Goal: Find specific page/section: Find specific page/section

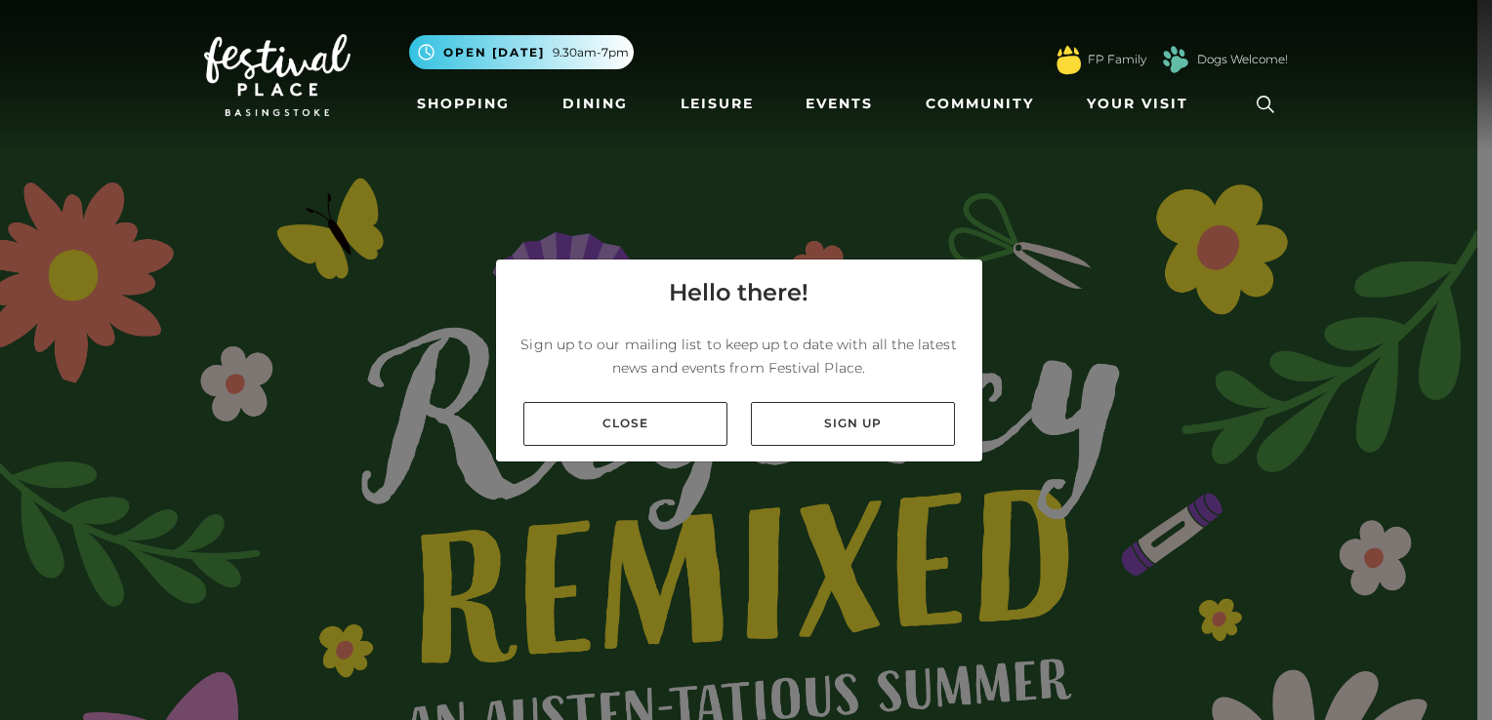
click at [675, 428] on link "Close" at bounding box center [625, 424] width 204 height 44
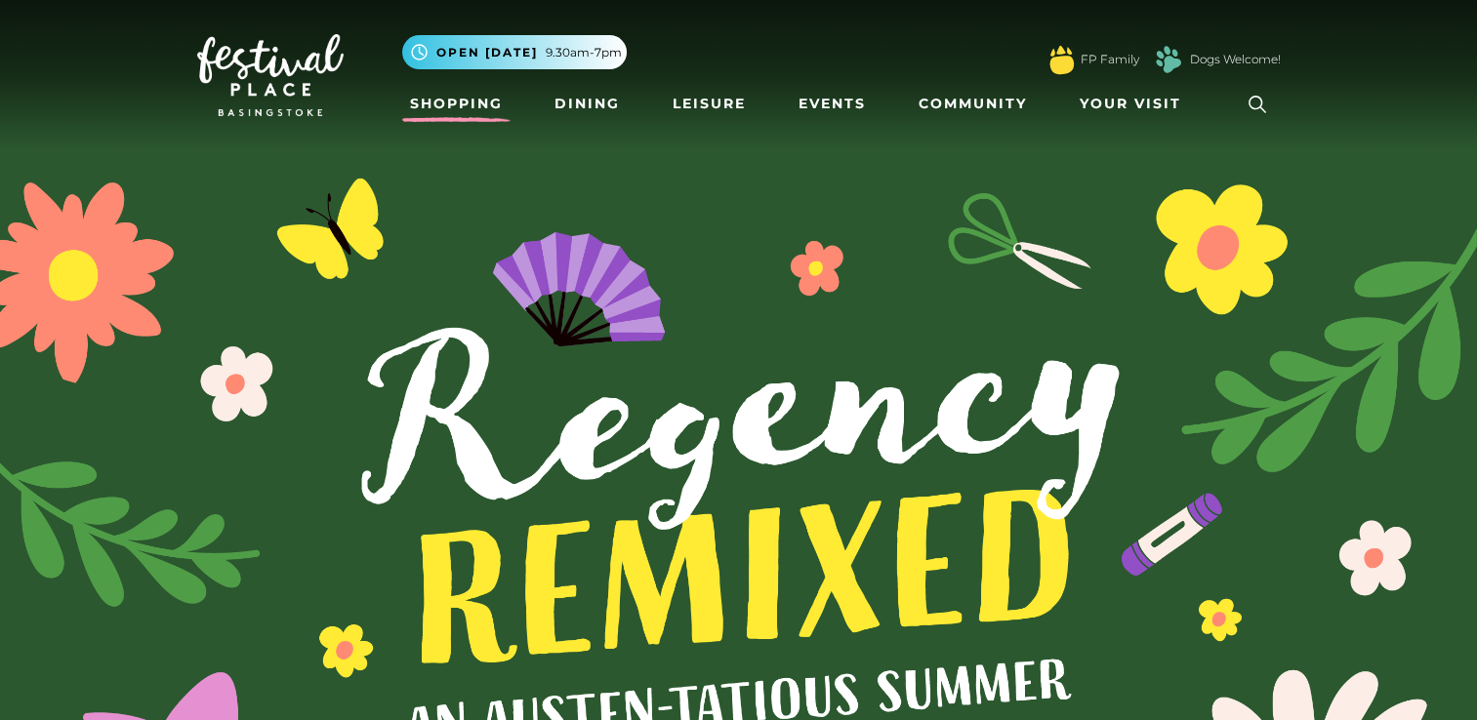
click at [465, 107] on link "Shopping" at bounding box center [456, 104] width 108 height 36
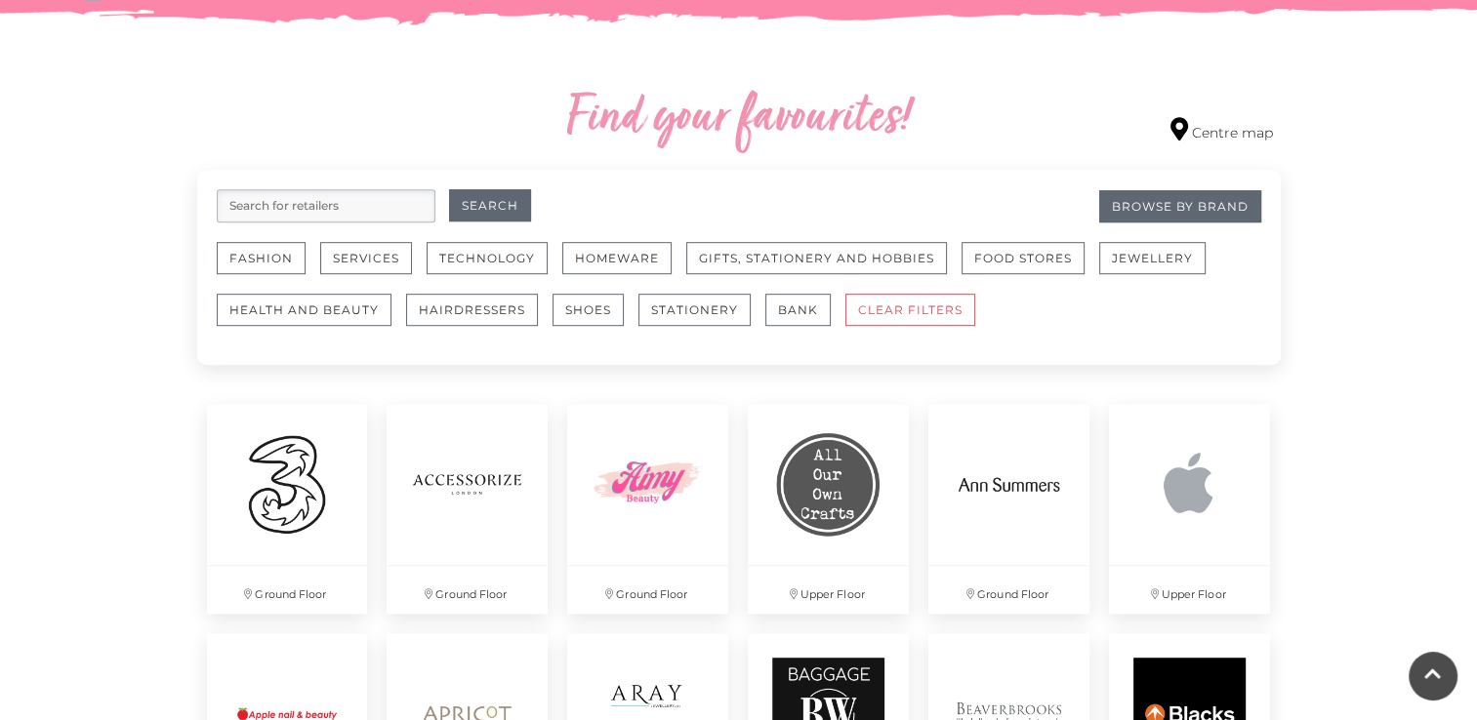
scroll to position [1062, 0]
click at [269, 260] on button "Fashion" at bounding box center [261, 257] width 89 height 32
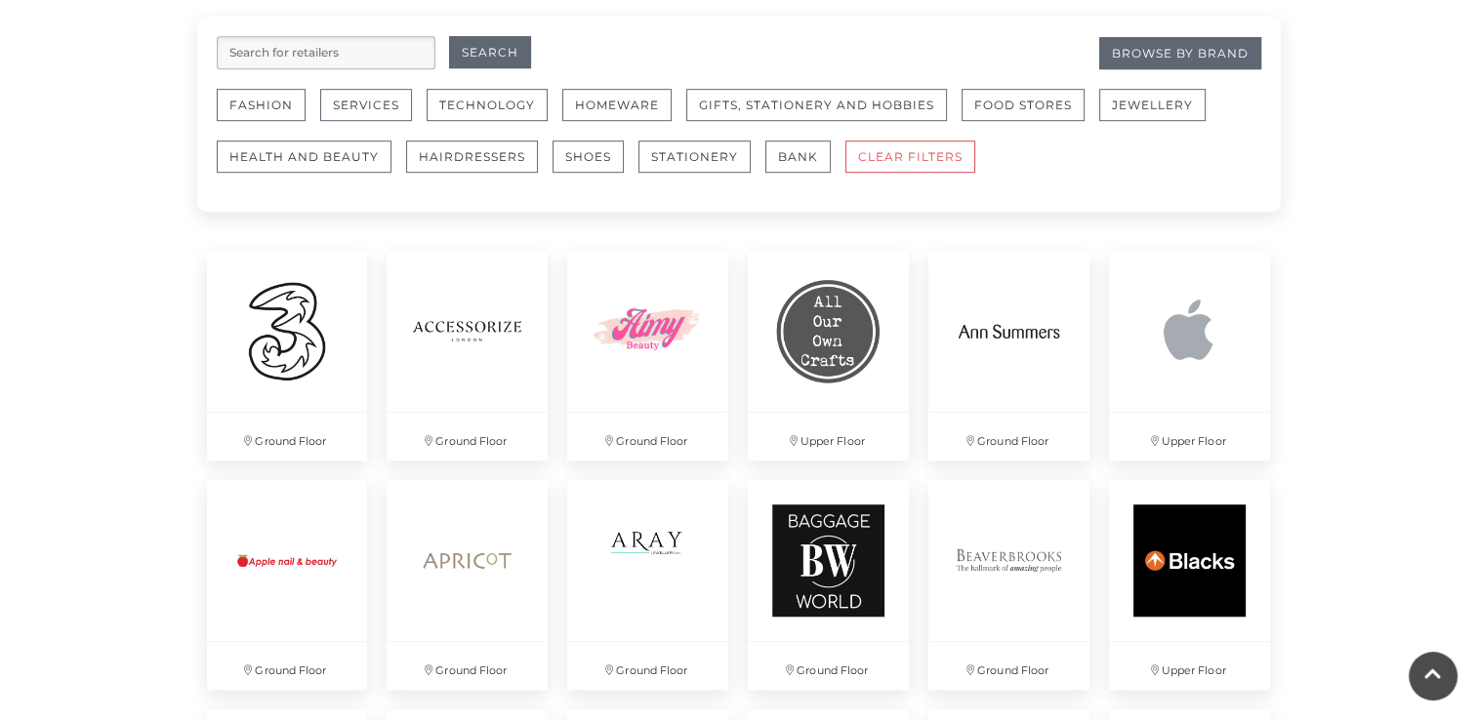
scroll to position [1242, 0]
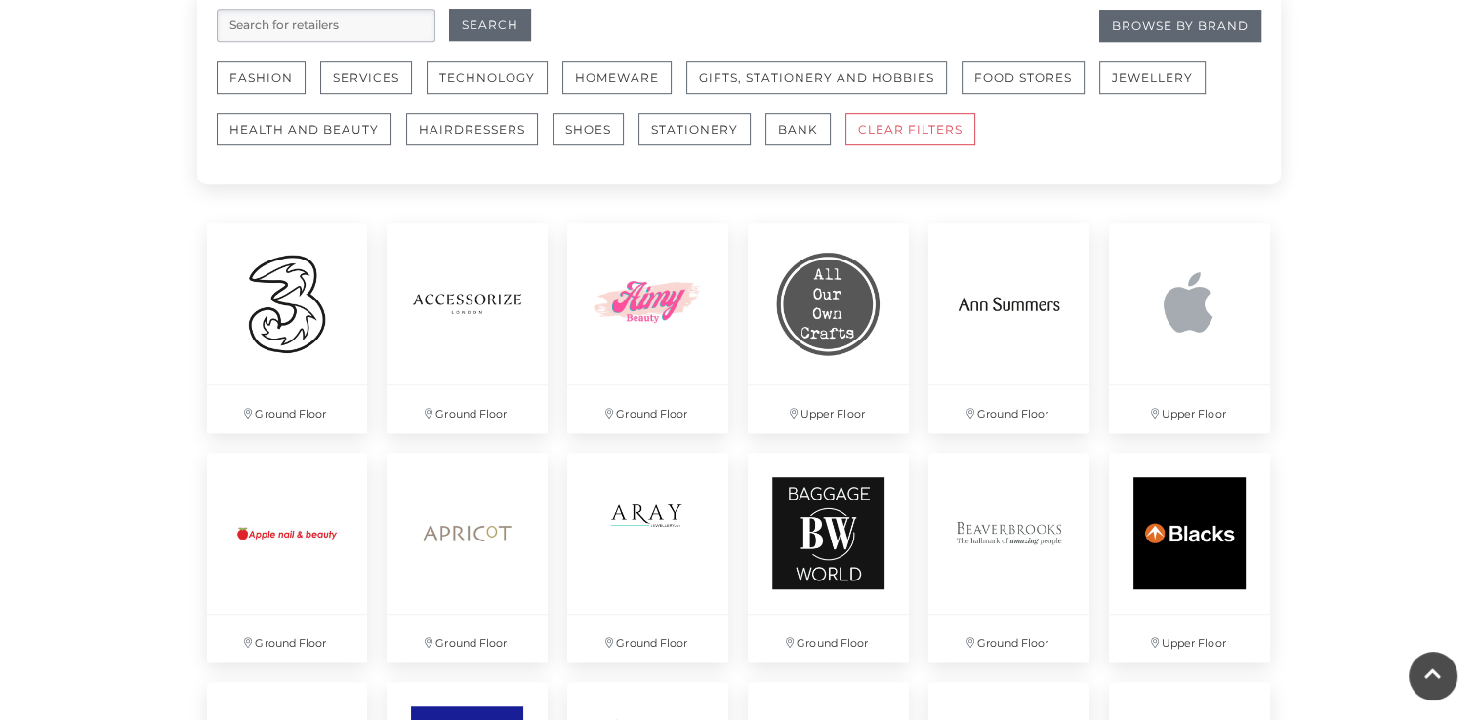
click at [353, 29] on input "search" at bounding box center [326, 25] width 219 height 33
type input "baux avenue"
click at [449, 9] on button "Search" at bounding box center [490, 25] width 82 height 32
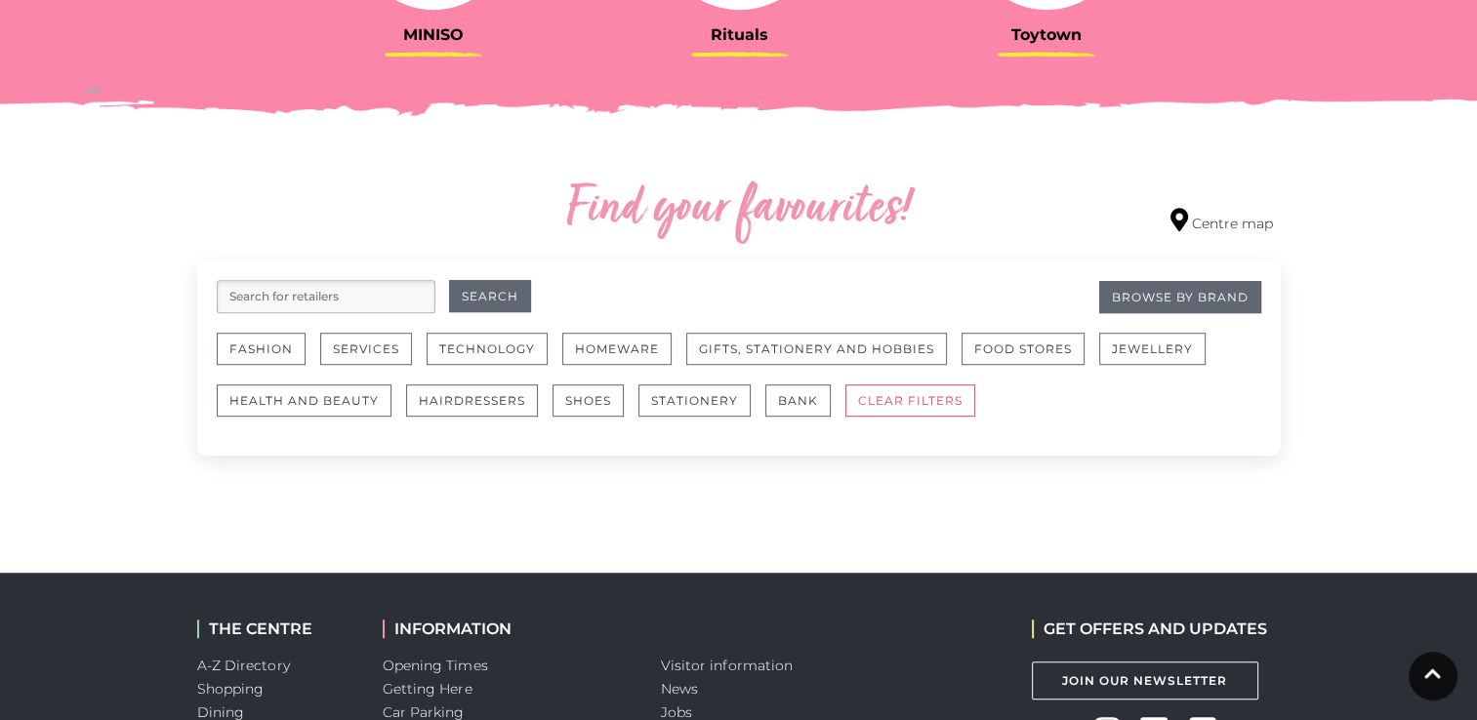
scroll to position [968, 0]
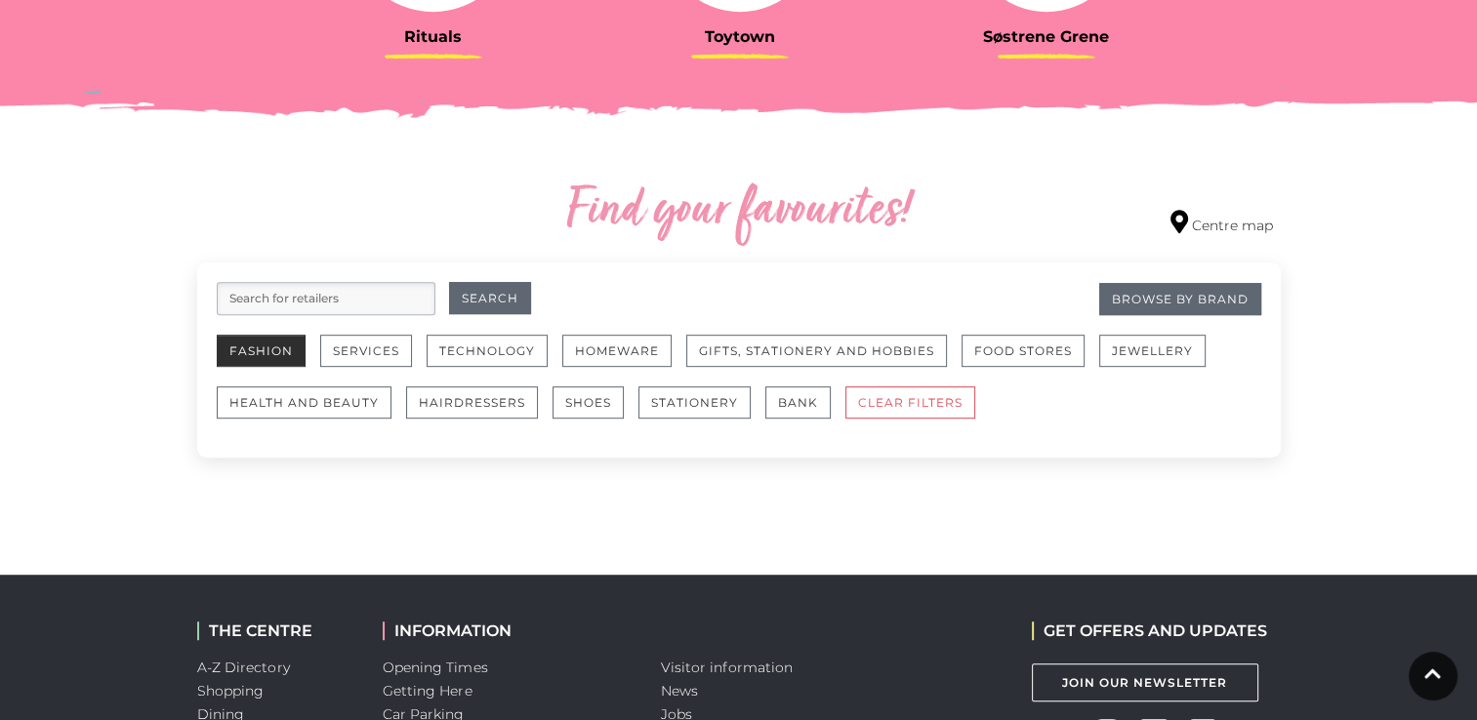
click at [281, 359] on button "Fashion" at bounding box center [261, 351] width 89 height 32
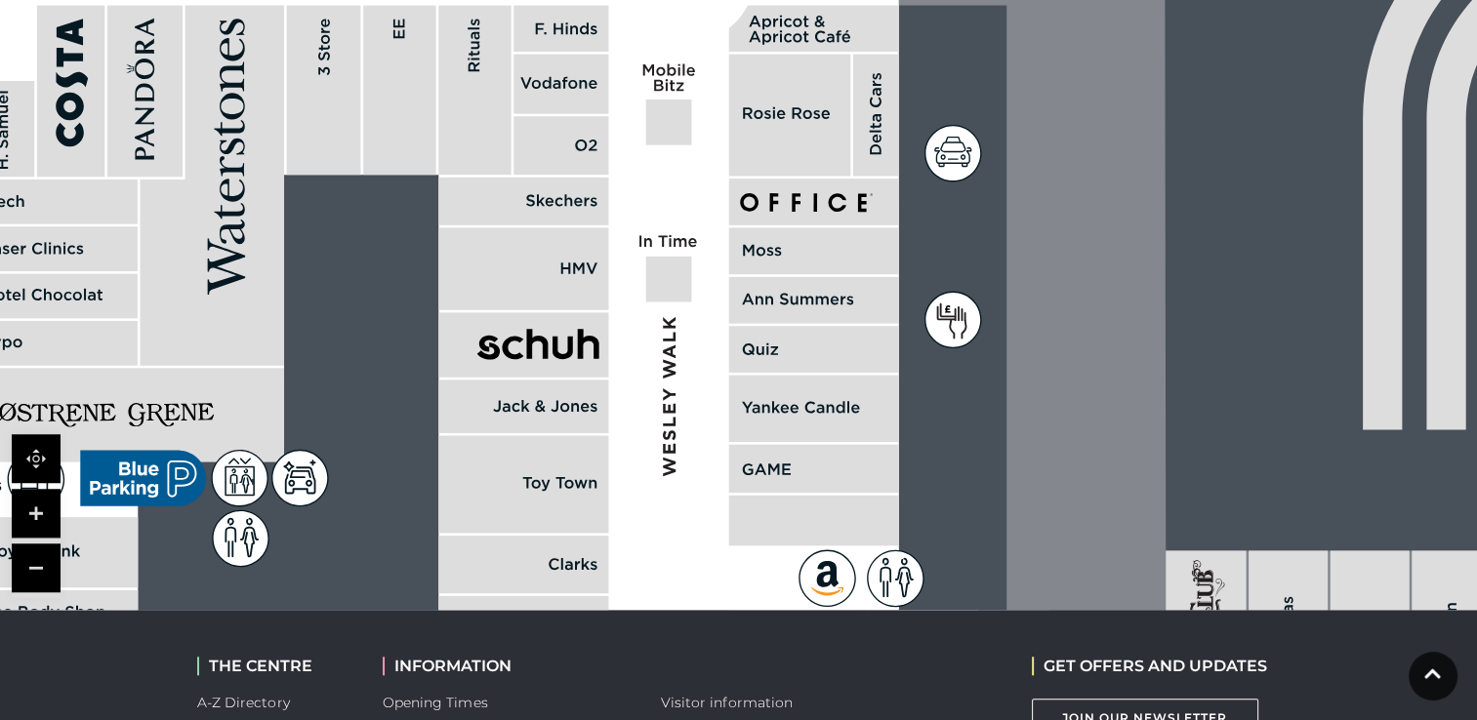
scroll to position [1394, 0]
